Goal: Complete application form: Fill out and submit a form for a specific purpose

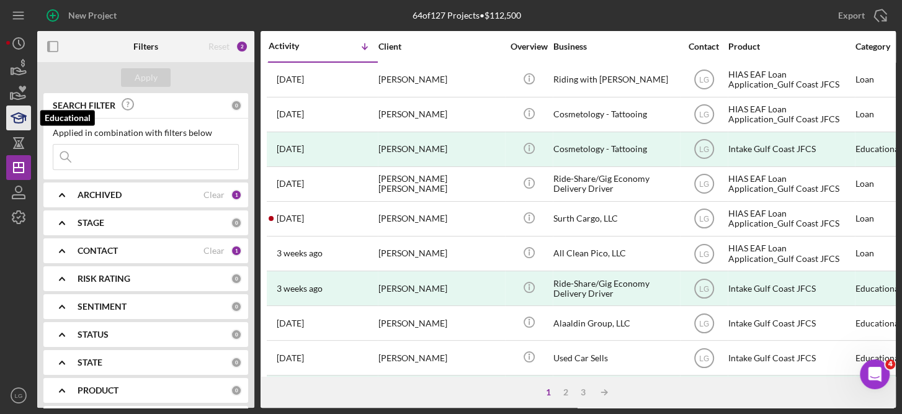
click at [24, 116] on icon "button" at bounding box center [22, 118] width 7 height 4
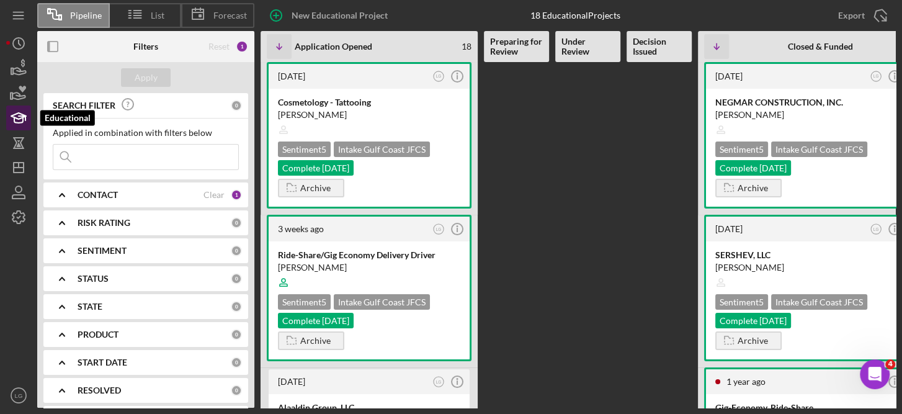
click at [18, 120] on icon "button" at bounding box center [18, 117] width 31 height 31
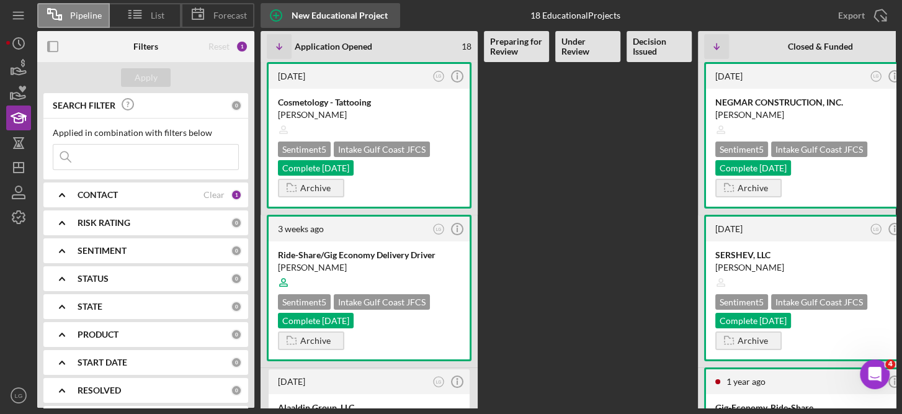
click at [277, 12] on icon "button" at bounding box center [276, 15] width 31 height 31
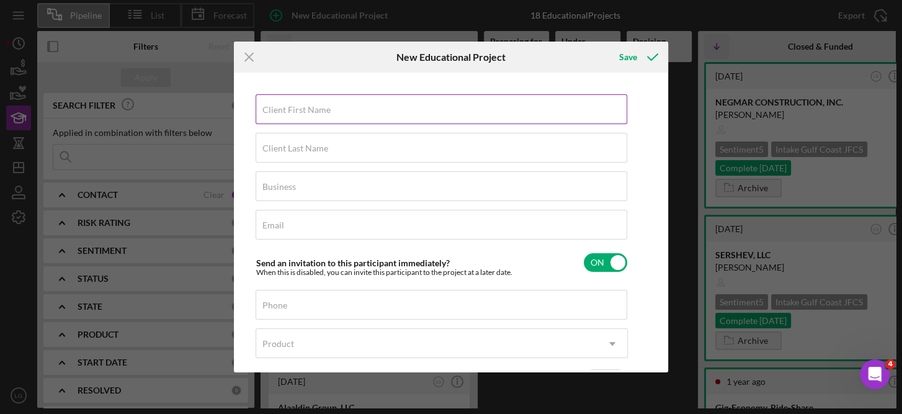
click at [288, 105] on label "Client First Name" at bounding box center [297, 110] width 68 height 10
click at [288, 104] on input "Client First Name" at bounding box center [442, 109] width 372 height 30
click at [306, 116] on input "Client First Name" at bounding box center [442, 109] width 372 height 30
type input "Mohamad Salim"
click at [294, 148] on label "Client Last Name" at bounding box center [296, 148] width 66 height 10
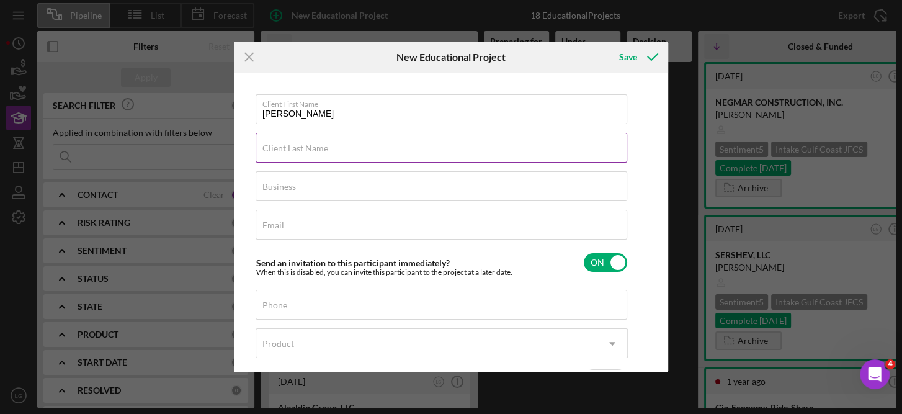
click at [294, 148] on input "Client Last Name" at bounding box center [442, 148] width 372 height 30
click at [292, 157] on input "Hussin" at bounding box center [442, 148] width 372 height 30
type input "Hussin"
click at [297, 189] on input "Business" at bounding box center [442, 186] width 372 height 30
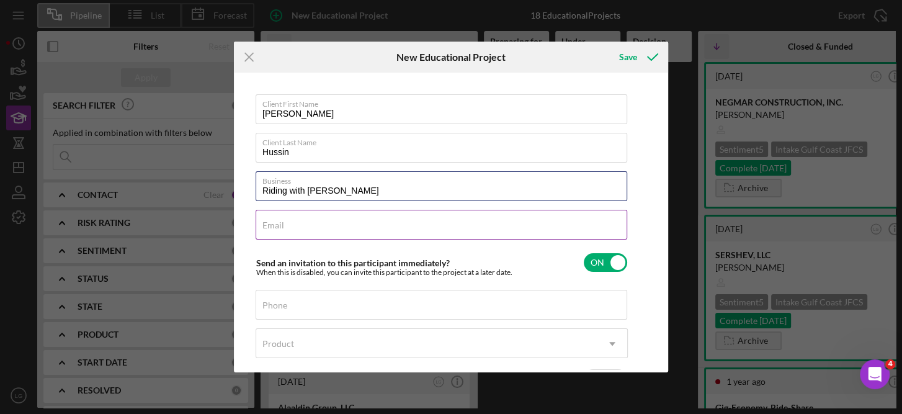
type input "Riding with [PERSON_NAME]"
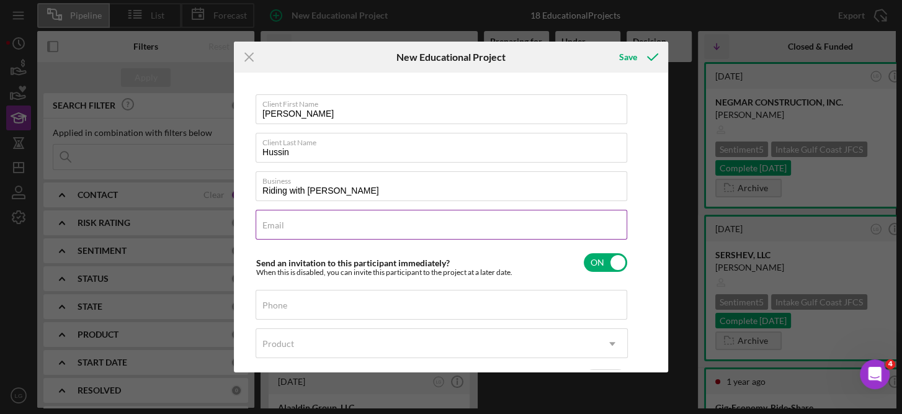
click at [353, 228] on div "Email Required" at bounding box center [442, 225] width 372 height 31
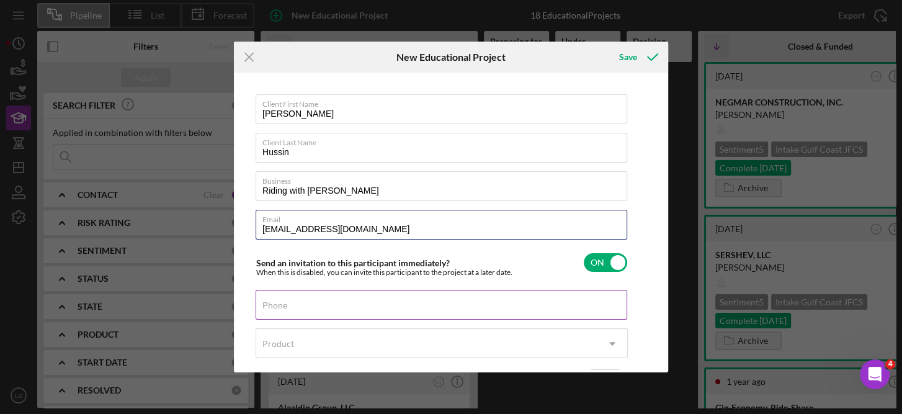
type input "zlzal.syr@gmail.com"
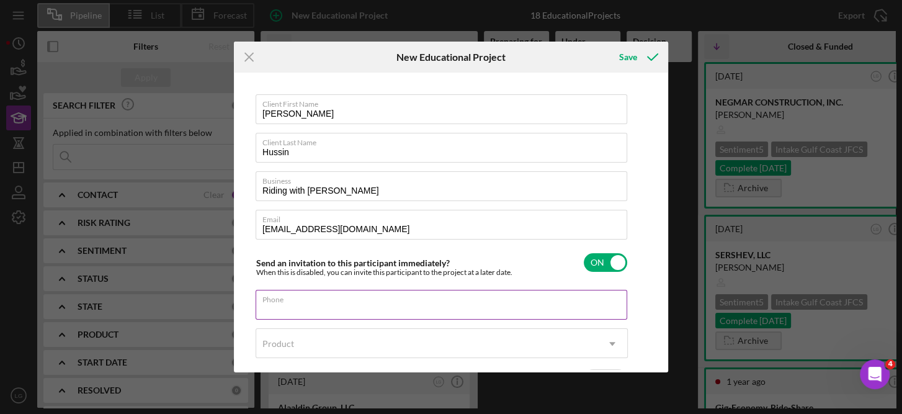
click at [289, 308] on input "Phone" at bounding box center [442, 305] width 372 height 30
click at [293, 307] on input "Phone" at bounding box center [442, 305] width 372 height 30
paste input "(727) 685-6670"
type input "(727) 685-6670"
click at [611, 343] on use at bounding box center [612, 344] width 6 height 4
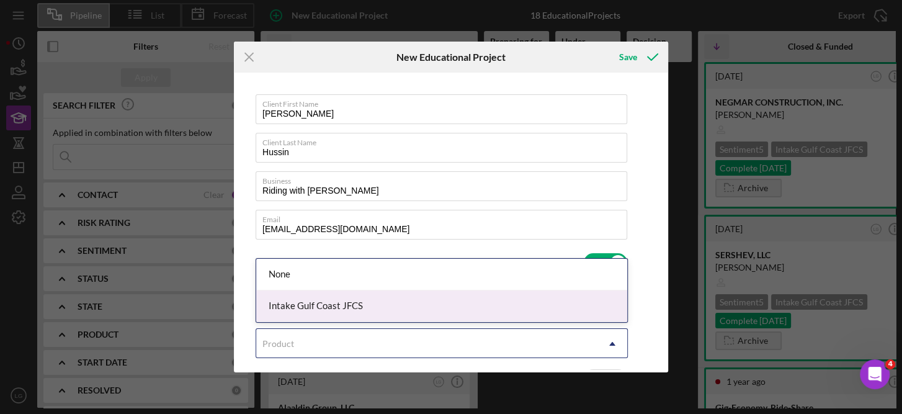
click at [358, 303] on div "Intake Gulf Coast JFCS" at bounding box center [441, 306] width 371 height 32
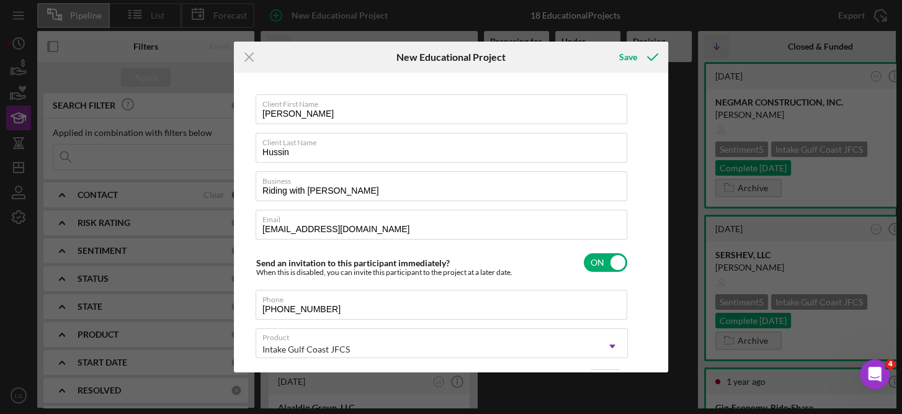
click at [665, 317] on div "Client First Name Mohamad Salim Client Last Name Hussin Business Riding with Mo…" at bounding box center [451, 223] width 434 height 300
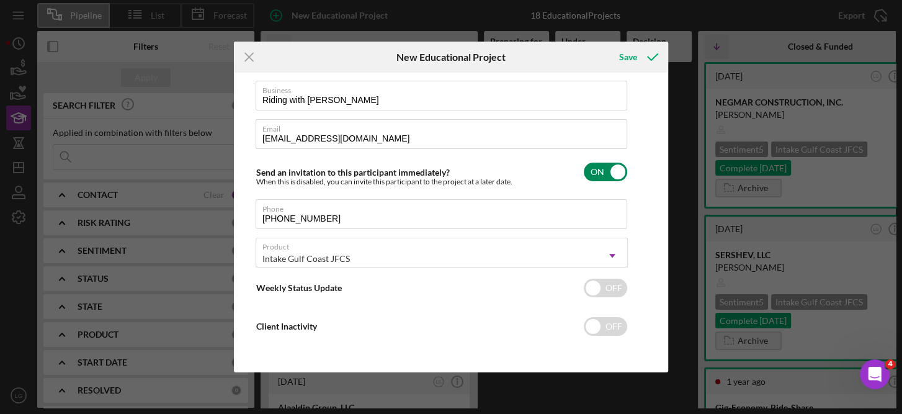
click at [616, 174] on input "checkbox" at bounding box center [605, 172] width 43 height 19
click at [599, 171] on input "checkbox" at bounding box center [605, 172] width 43 height 19
checkbox input "true"
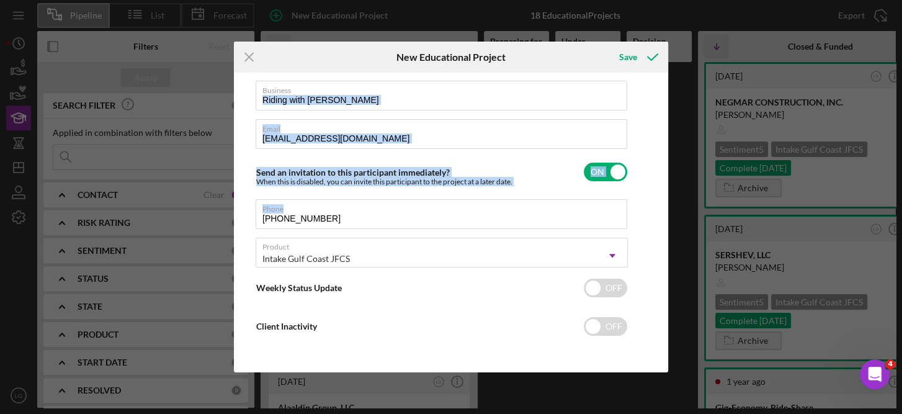
drag, startPoint x: 666, startPoint y: 197, endPoint x: 665, endPoint y: 87, distance: 109.9
click at [665, 87] on div "Client First Name Mohamad Salim Client Last Name Hussin Business Riding with Mo…" at bounding box center [451, 223] width 434 height 300
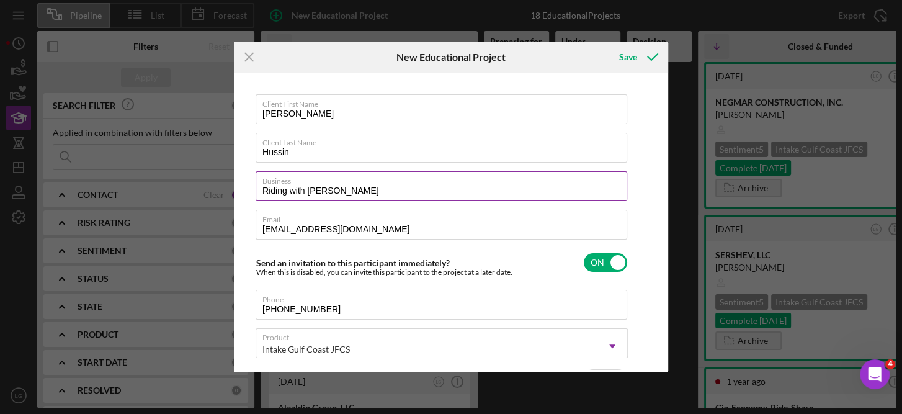
click at [421, 184] on label "Business" at bounding box center [445, 179] width 365 height 14
click at [421, 184] on input "Riding with [PERSON_NAME]" at bounding box center [442, 186] width 372 height 30
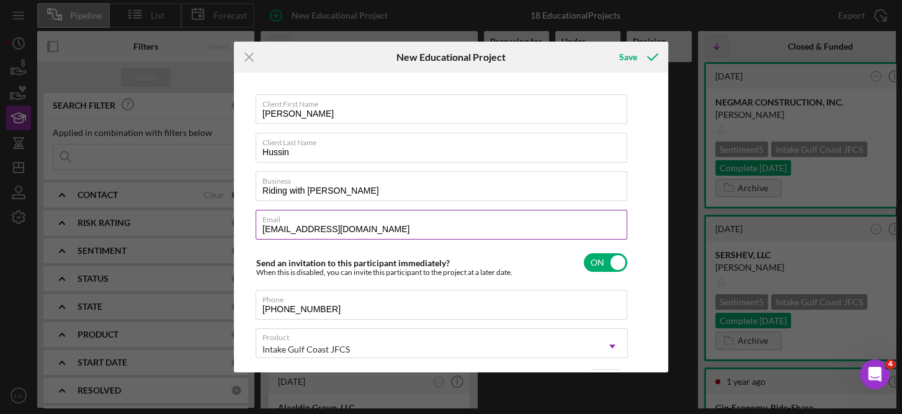
click at [366, 230] on input "zlzal.syr@gmail.com" at bounding box center [442, 225] width 372 height 30
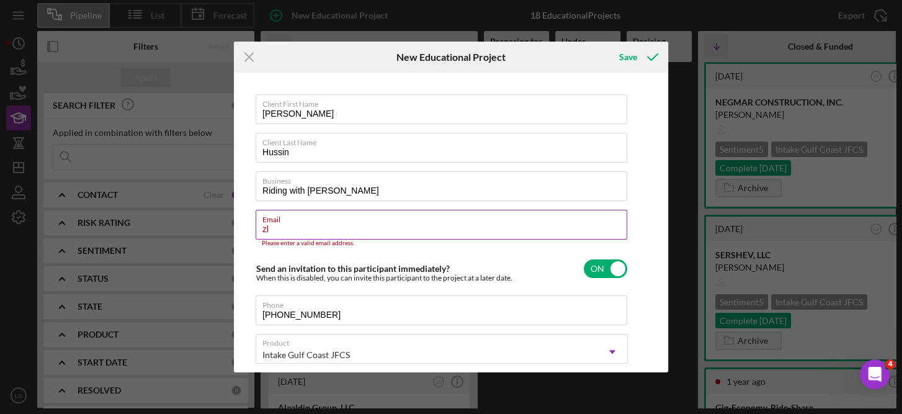
type input "z"
click at [270, 231] on input "Email" at bounding box center [442, 225] width 372 height 30
paste input "zlzal.syr@gmail.com"
type input "zlzal.syr@gmail.com"
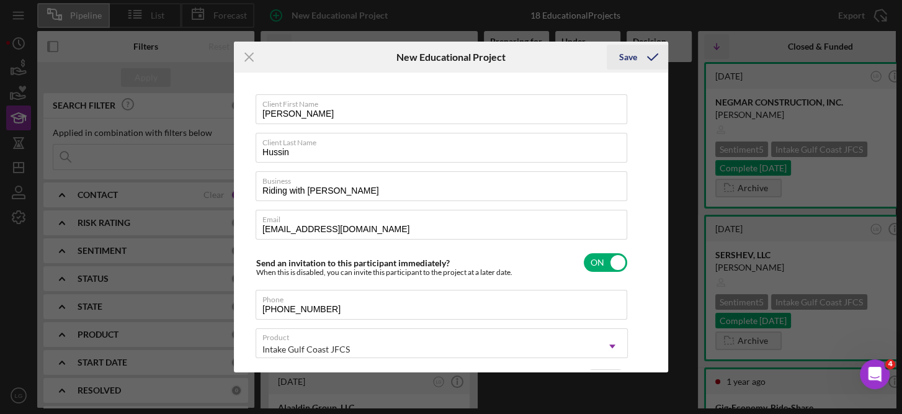
click at [625, 55] on div "Save" at bounding box center [628, 57] width 18 height 25
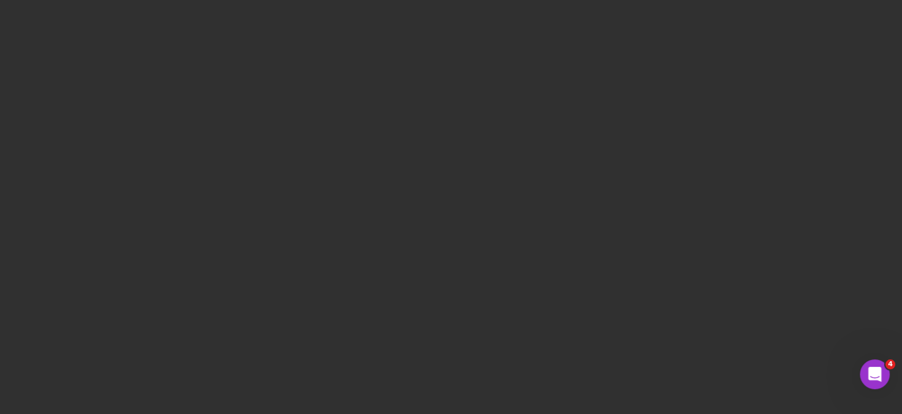
drag, startPoint x: 191, startPoint y: 2, endPoint x: 349, endPoint y: 130, distance: 203.5
click at [349, 130] on div at bounding box center [451, 207] width 902 height 414
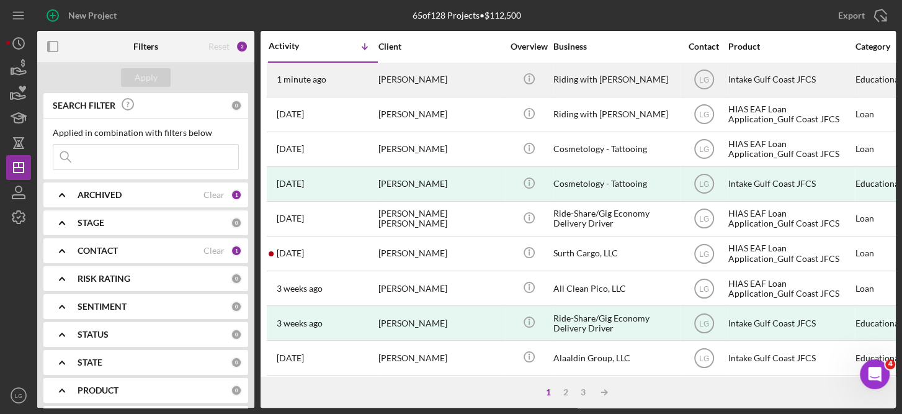
click at [441, 79] on div "Mohamad Salim Hussin" at bounding box center [441, 79] width 124 height 33
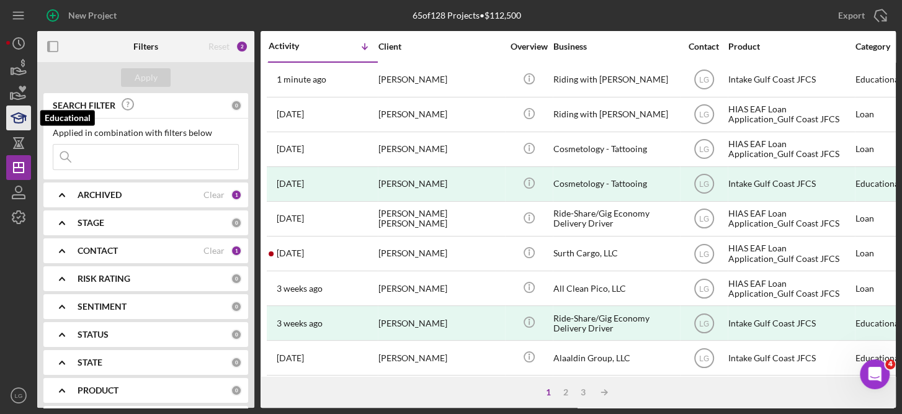
click at [20, 114] on icon "button" at bounding box center [18, 117] width 31 height 31
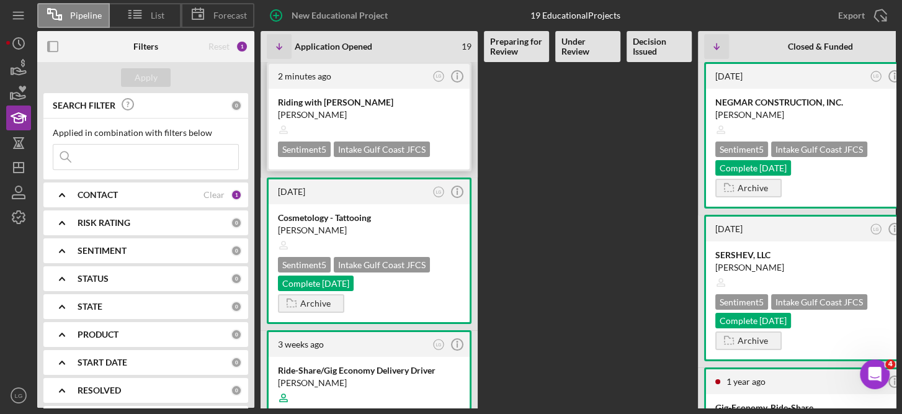
click at [395, 145] on div "Intake Gulf Coast JFCS" at bounding box center [382, 149] width 96 height 16
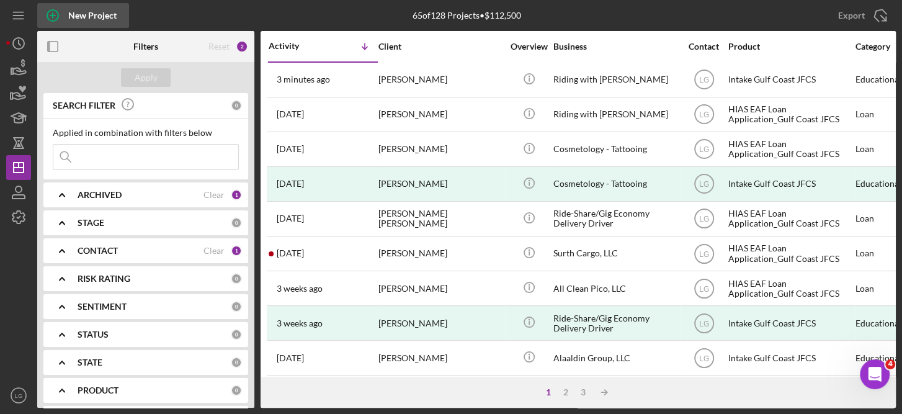
click at [61, 15] on icon "button" at bounding box center [52, 15] width 31 height 31
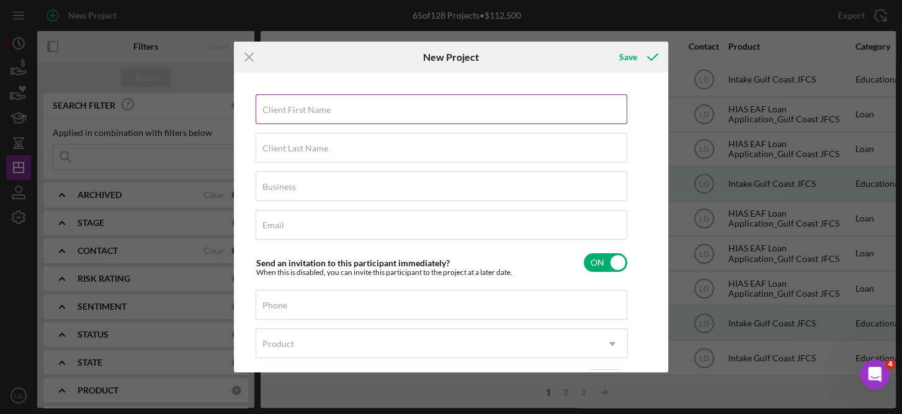
click at [312, 111] on label "Client First Name" at bounding box center [297, 110] width 68 height 10
click at [312, 111] on input "Client First Name" at bounding box center [442, 109] width 372 height 30
type input "Mohamad Salim"
type input "Hussin"
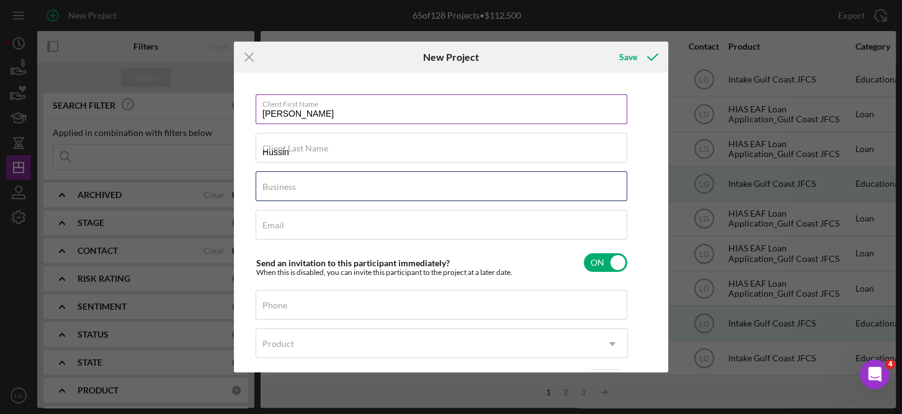
type input "Riding with [PERSON_NAME]"
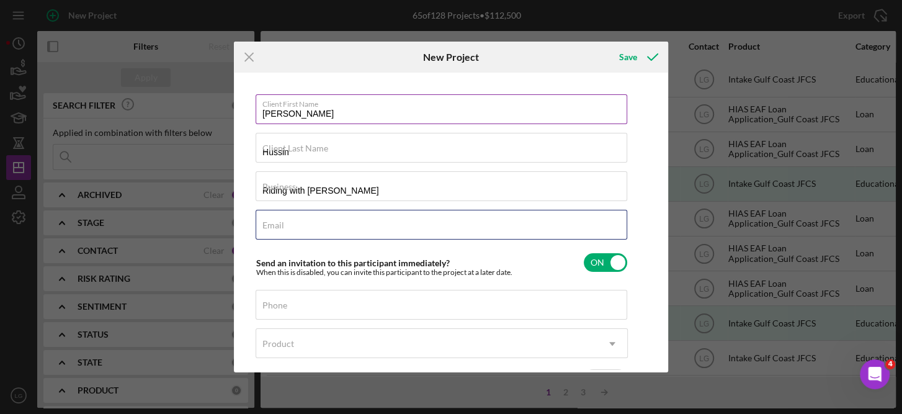
type input "zlzal.syr@gmail.com"
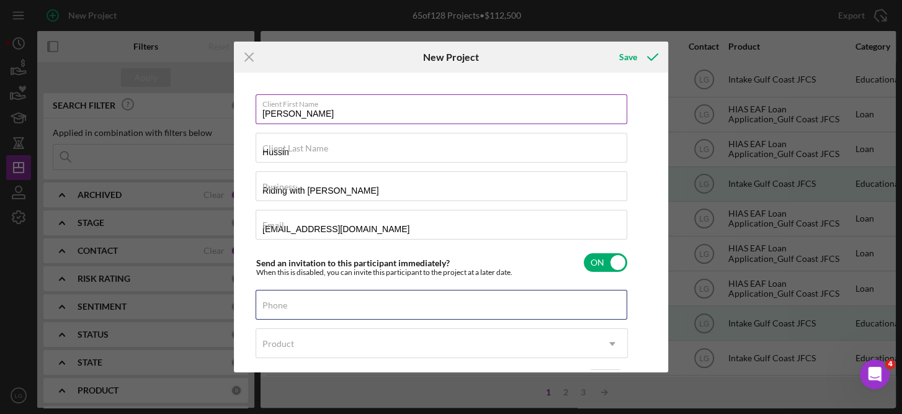
type input "(727) 685-6670"
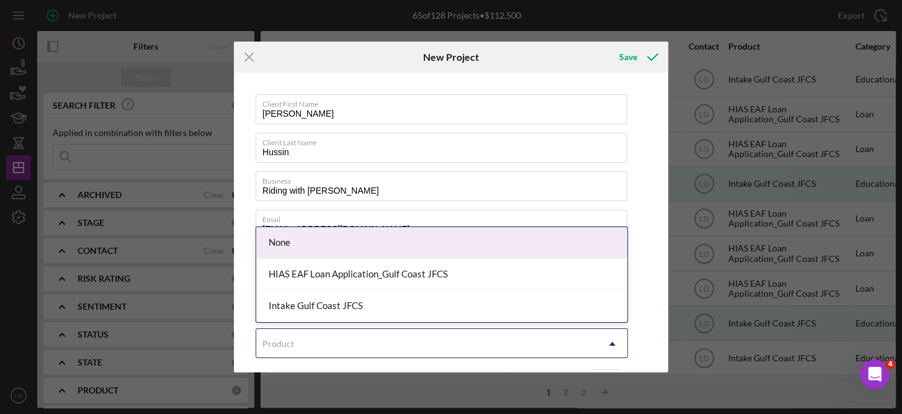
click at [617, 343] on icon "Icon/Dropdown Arrow" at bounding box center [613, 344] width 30 height 30
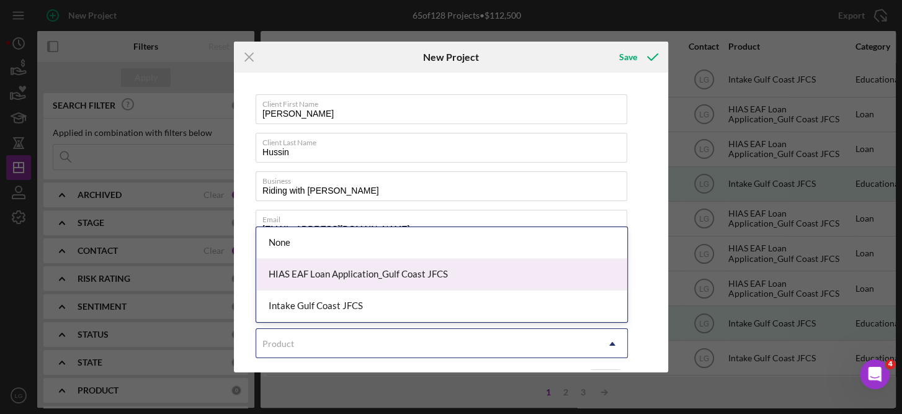
click at [384, 274] on div "HIAS EAF Loan Application_Gulf Coast JFCS" at bounding box center [441, 275] width 371 height 32
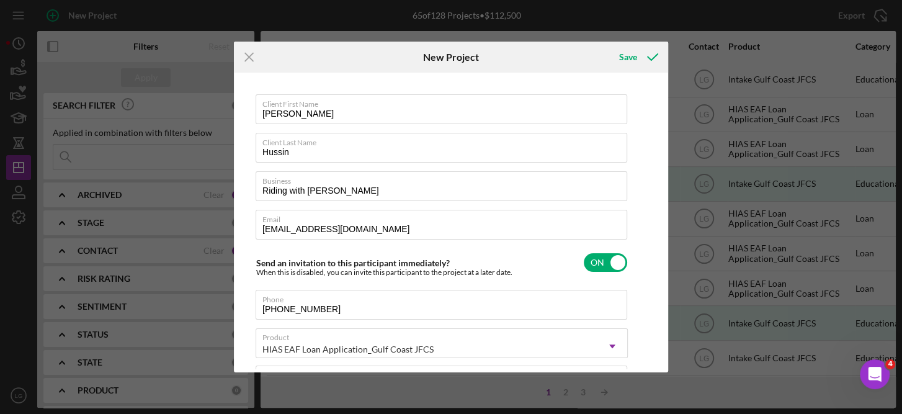
click at [661, 267] on div "Client First Name Mohamad Salim Client Last Name Hussin Business Riding with Mo…" at bounding box center [451, 223] width 428 height 294
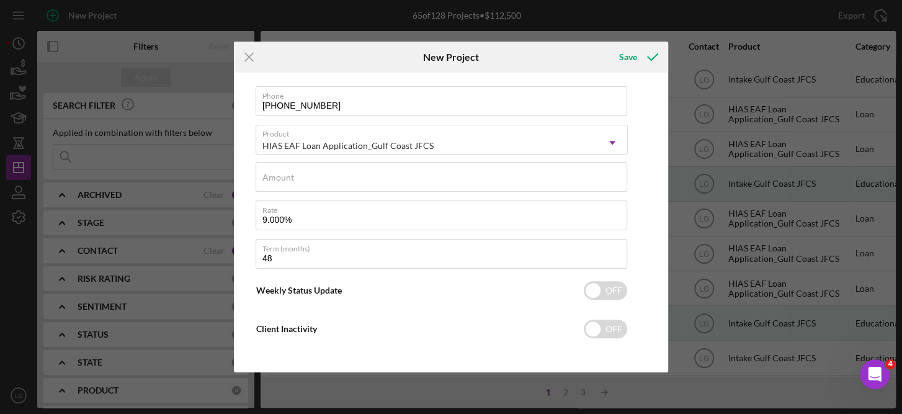
scroll to position [206, 0]
click at [665, 112] on div "Client First Name Mohamad Salim Client Last Name Hussin Business Riding with Mo…" at bounding box center [451, 223] width 434 height 300
click at [631, 55] on div "Save" at bounding box center [628, 57] width 18 height 25
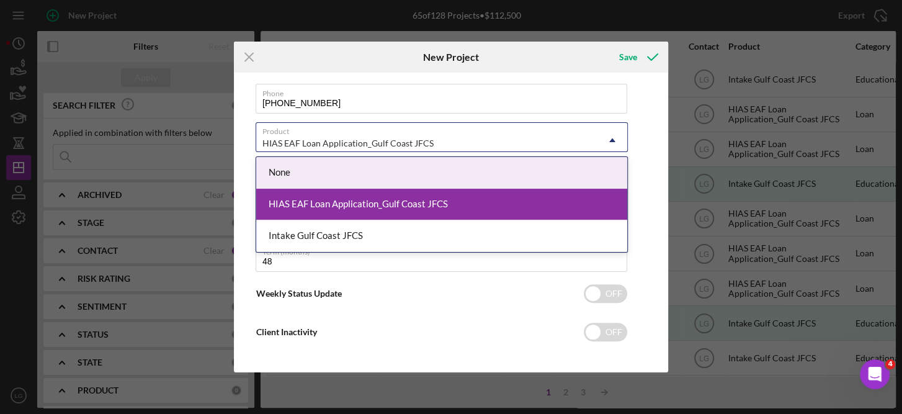
click at [615, 137] on icon "Icon/Dropdown Arrow" at bounding box center [613, 140] width 30 height 30
click at [611, 138] on icon "Icon/Dropdown Arrow" at bounding box center [613, 140] width 30 height 30
click at [614, 141] on icon "Icon/Dropdown Arrow" at bounding box center [613, 140] width 30 height 30
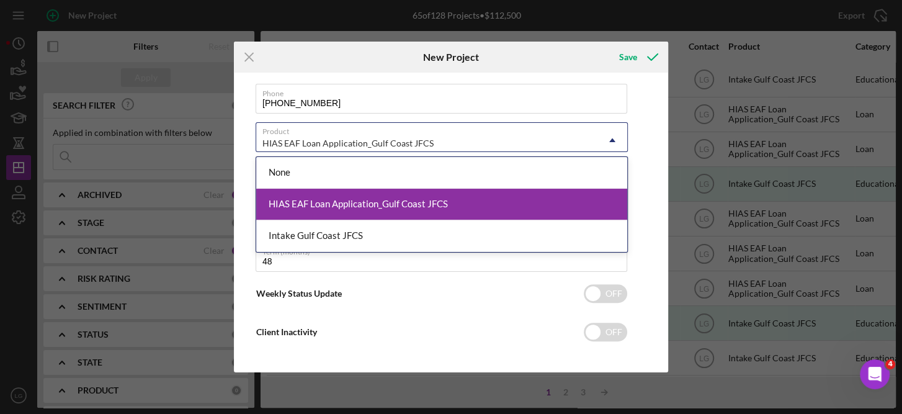
click at [432, 204] on div "HIAS EAF Loan Application_Gulf Coast JFCS" at bounding box center [441, 205] width 371 height 32
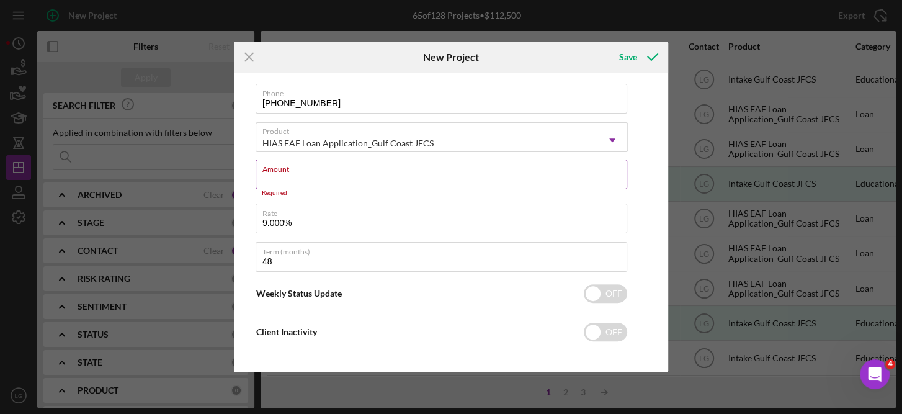
click at [308, 170] on div "Amount Required" at bounding box center [442, 177] width 372 height 37
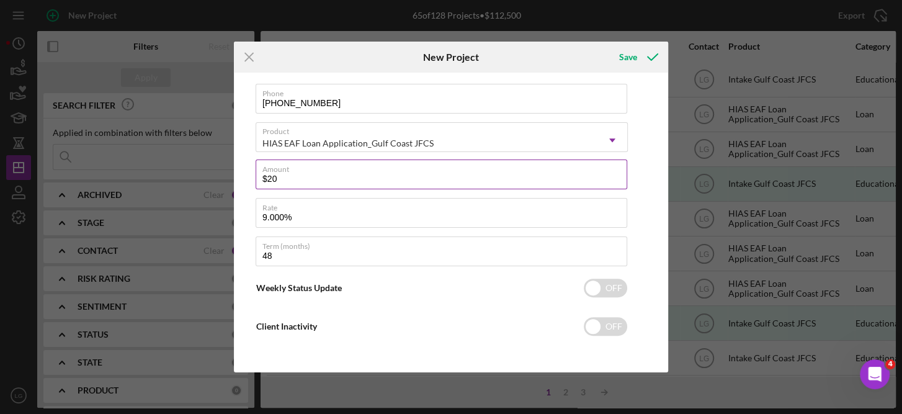
type input "$20,000"
click at [315, 174] on input "$20,000" at bounding box center [442, 174] width 372 height 30
click at [591, 285] on input "checkbox" at bounding box center [605, 288] width 43 height 19
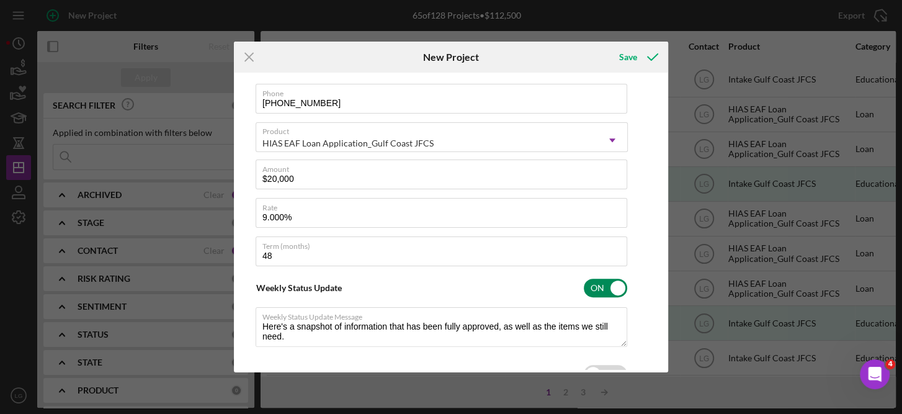
click at [617, 284] on input "checkbox" at bounding box center [605, 288] width 43 height 19
checkbox input "false"
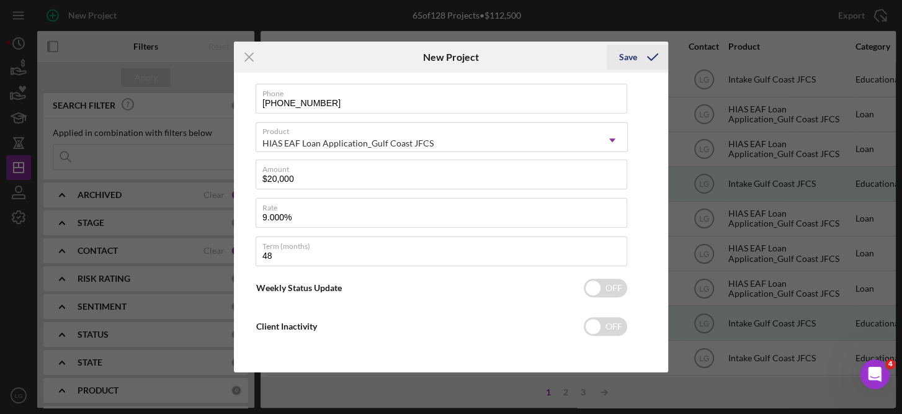
click at [634, 55] on div "Save" at bounding box center [628, 57] width 18 height 25
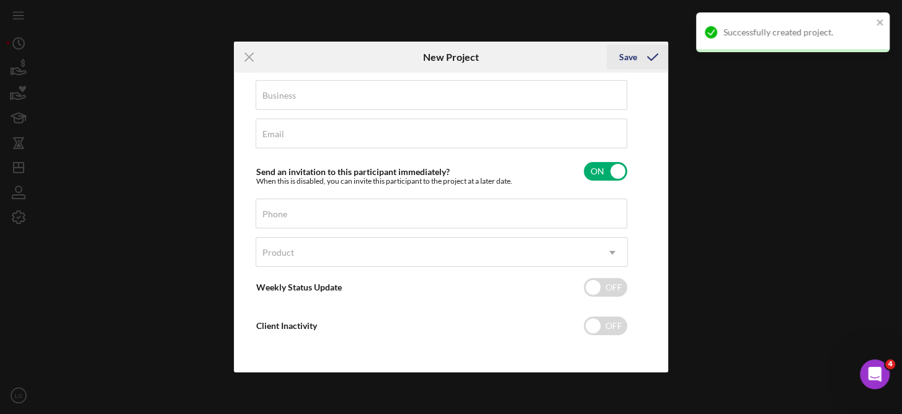
scroll to position [91, 0]
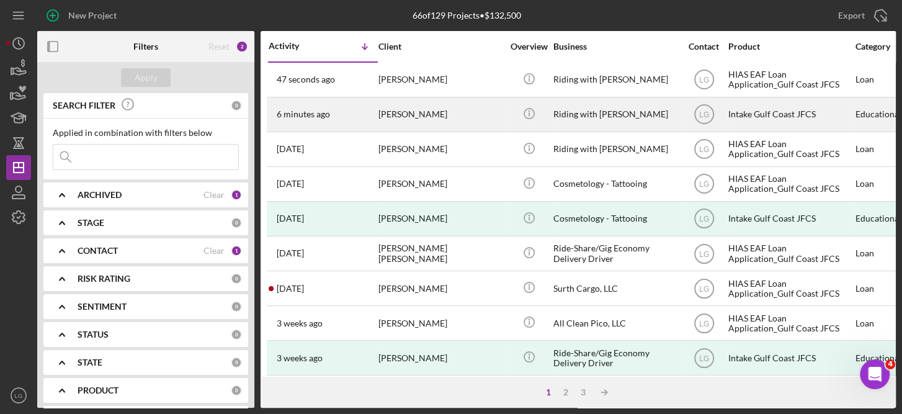
click at [864, 115] on div "Educational" at bounding box center [885, 114] width 58 height 33
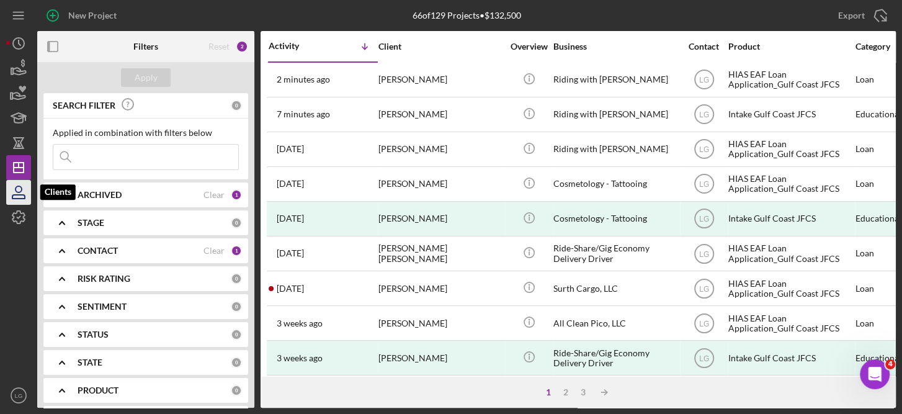
click at [12, 186] on icon "button" at bounding box center [18, 192] width 31 height 31
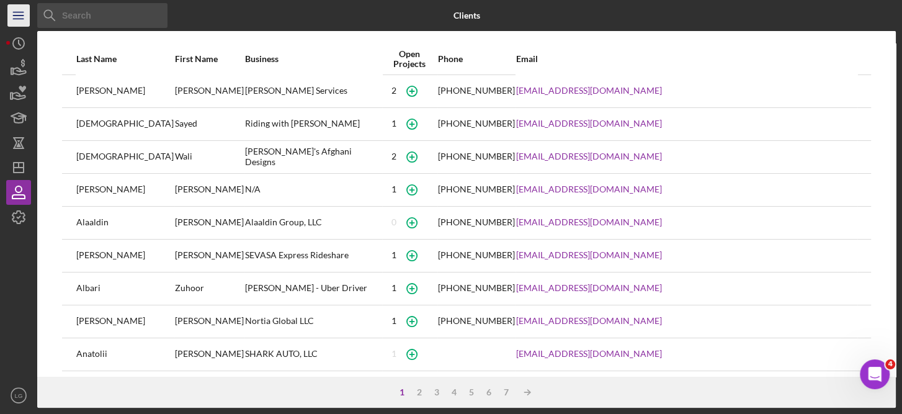
click at [19, 14] on icon "Icon/Menu" at bounding box center [19, 16] width 28 height 28
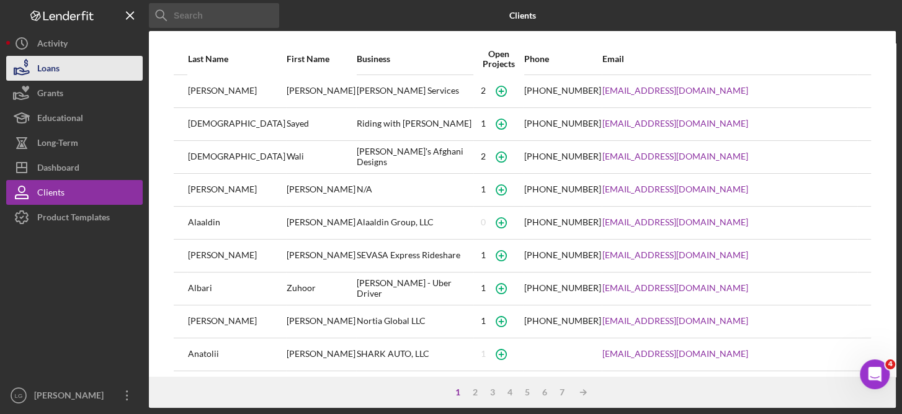
click at [44, 60] on div "Loans" at bounding box center [48, 70] width 22 height 28
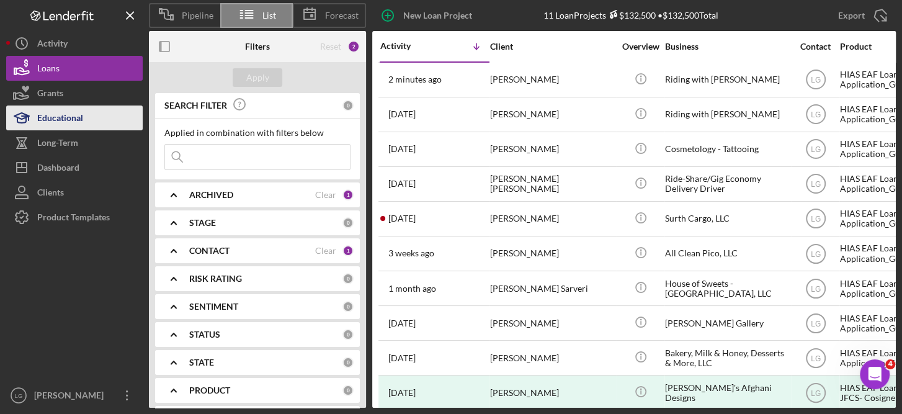
click at [56, 115] on div "Educational" at bounding box center [60, 119] width 46 height 28
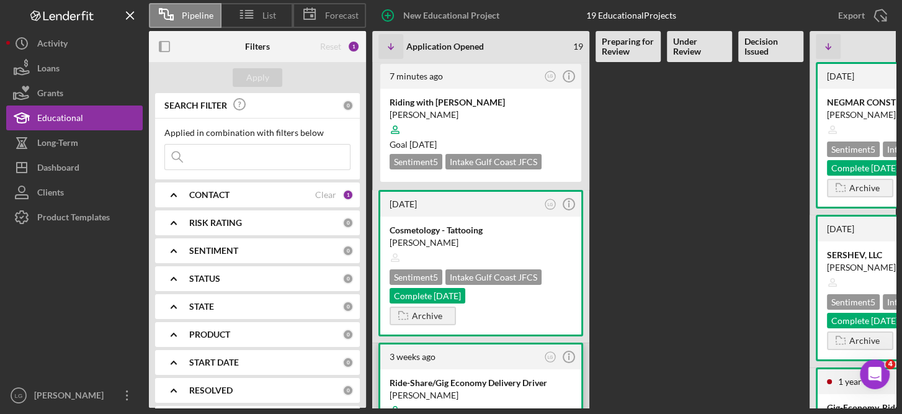
click at [512, 364] on div "[DATE] LG Icon/Info" at bounding box center [480, 356] width 201 height 25
